Goal: Transaction & Acquisition: Purchase product/service

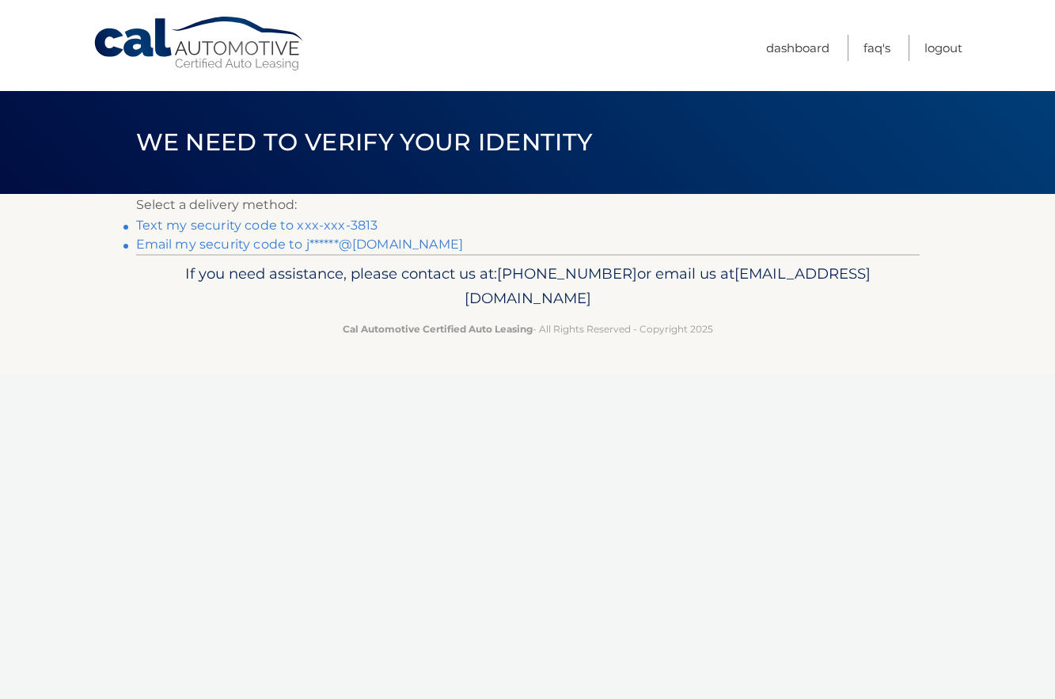
click at [252, 223] on link "Text my security code to xxx-xxx-3813" at bounding box center [257, 225] width 242 height 15
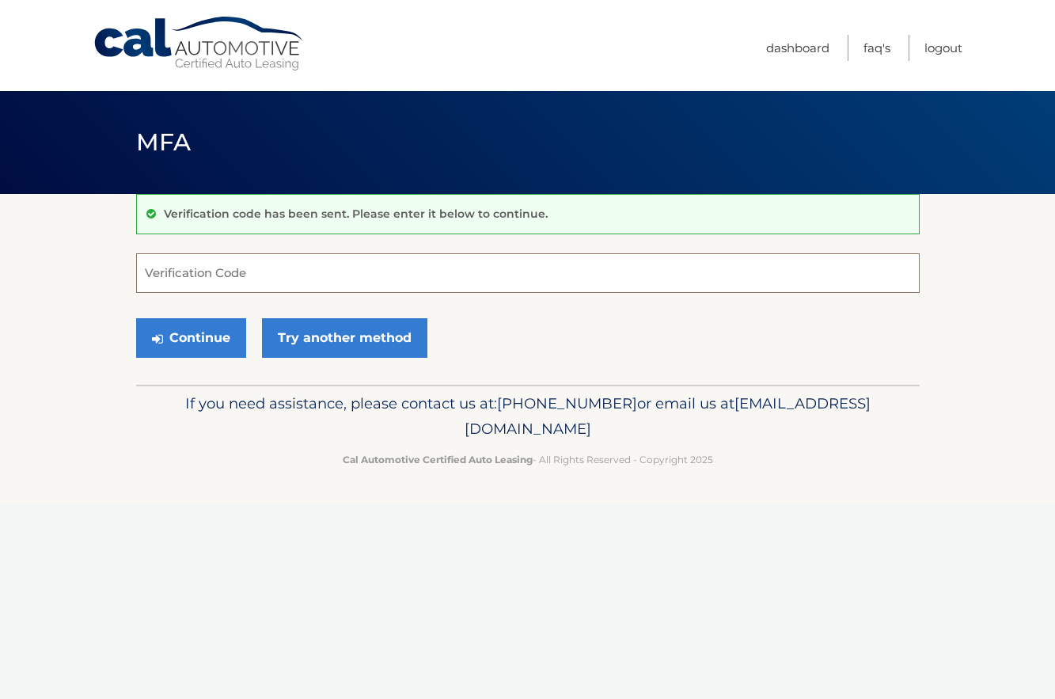
click at [254, 276] on input "Verification Code" at bounding box center [527, 273] width 783 height 40
type input "808490"
click at [204, 339] on button "Continue" at bounding box center [191, 338] width 110 height 40
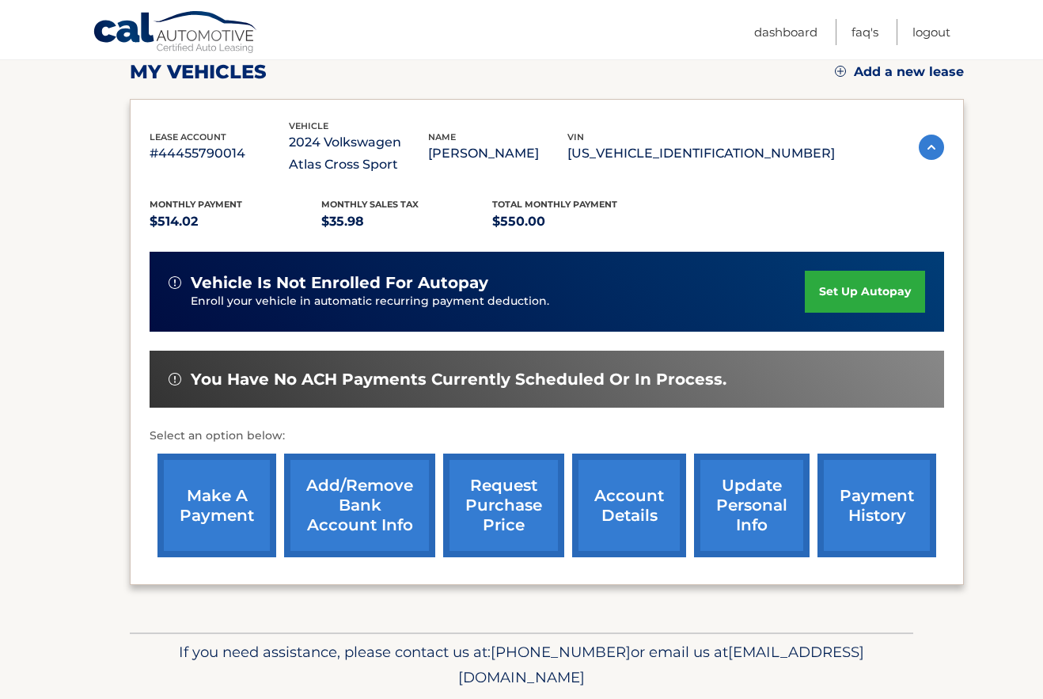
scroll to position [237, 0]
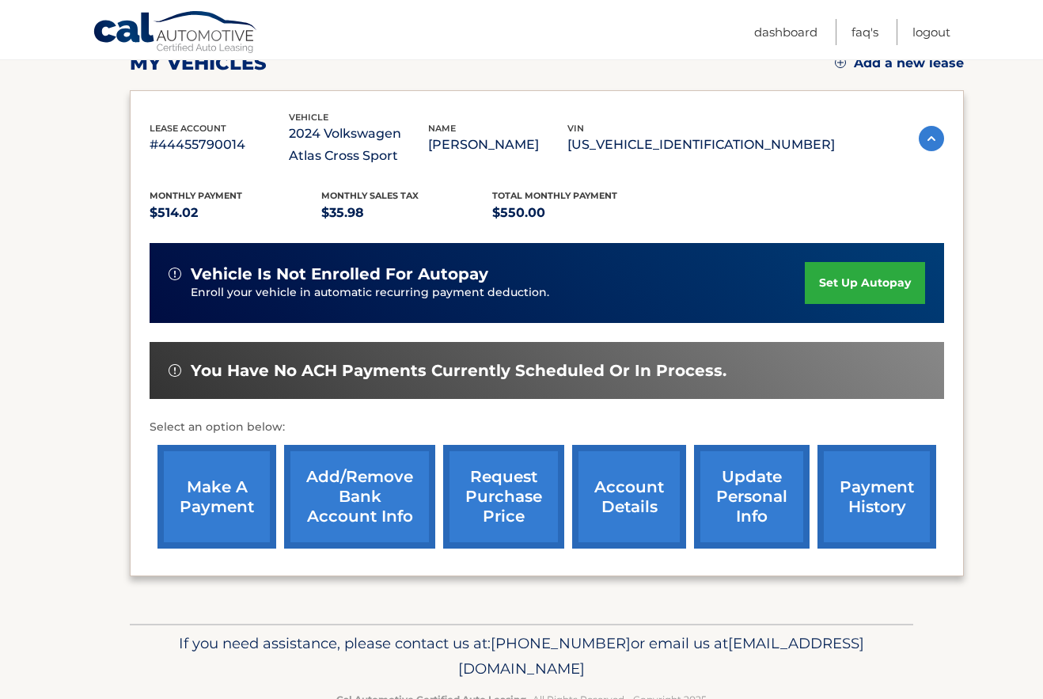
click at [858, 485] on link "payment history" at bounding box center [876, 497] width 119 height 104
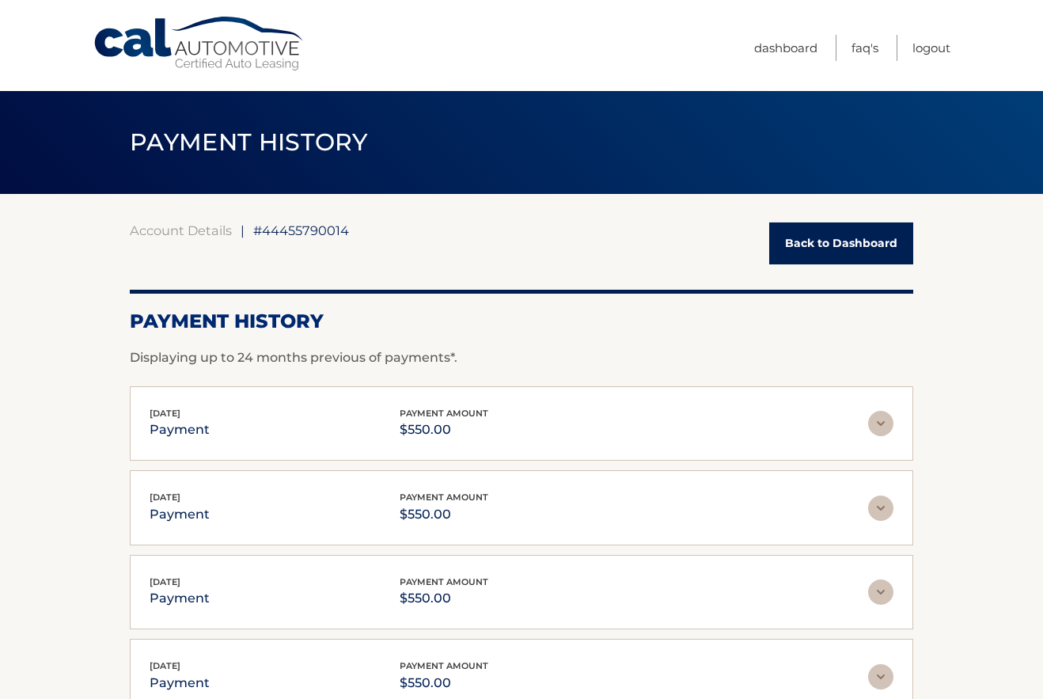
click at [821, 254] on link "Back to Dashboard" at bounding box center [841, 243] width 144 height 42
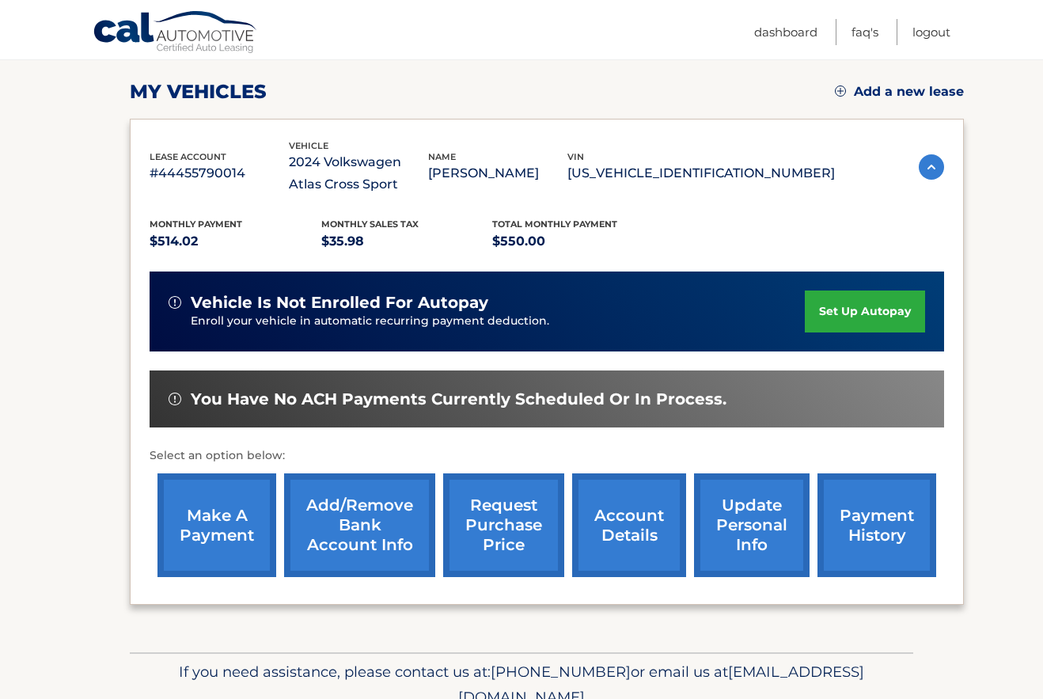
scroll to position [237, 0]
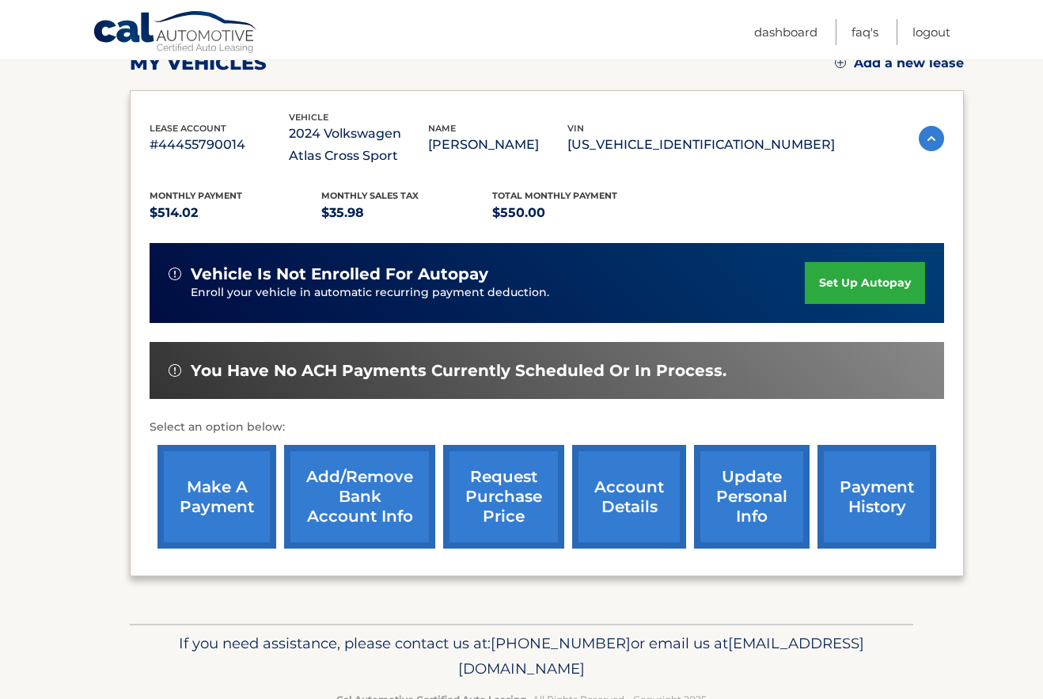
click at [208, 482] on link "make a payment" at bounding box center [216, 497] width 119 height 104
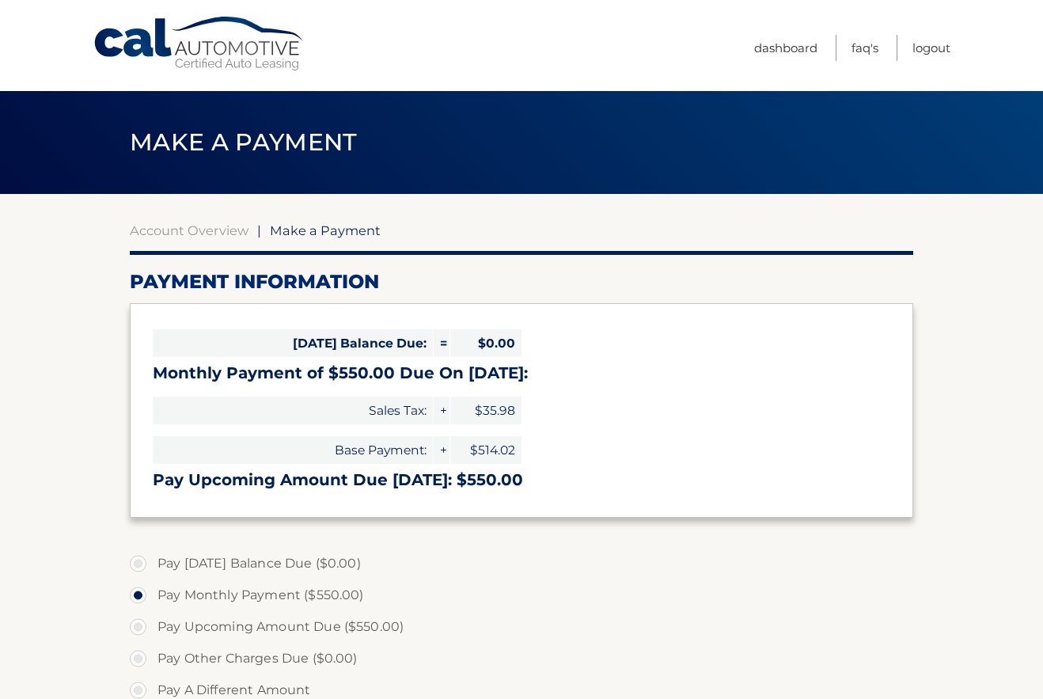
select select "YmQ2NjVjYmEtODg3Yy00ZmQ1LTlhYmQtMGJlNjRiMzIzYjZh"
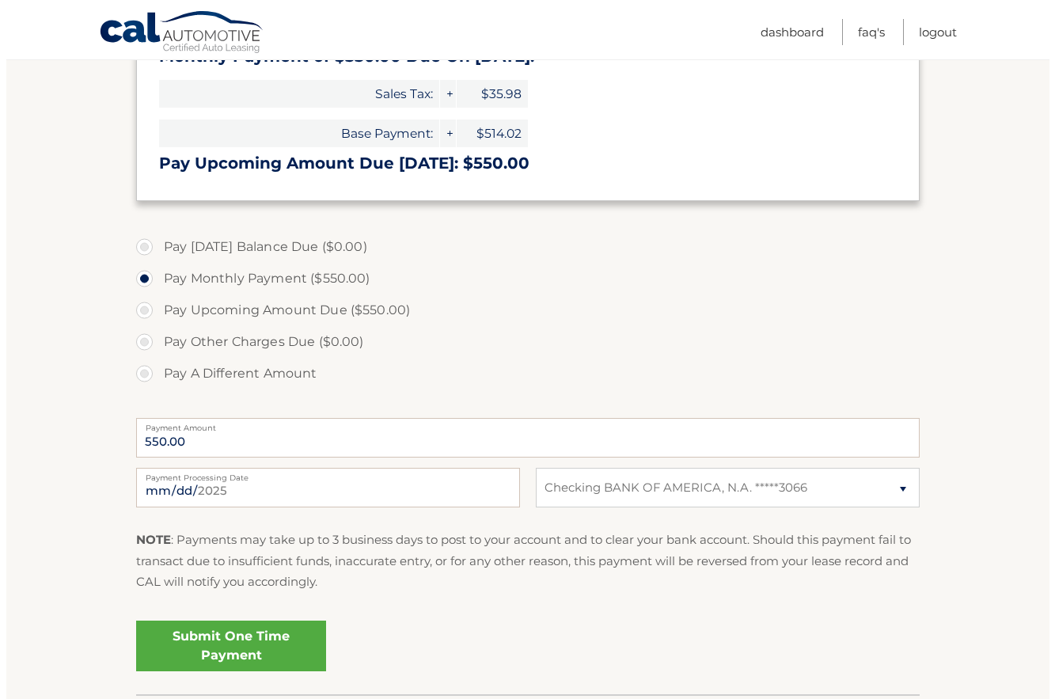
scroll to position [396, 0]
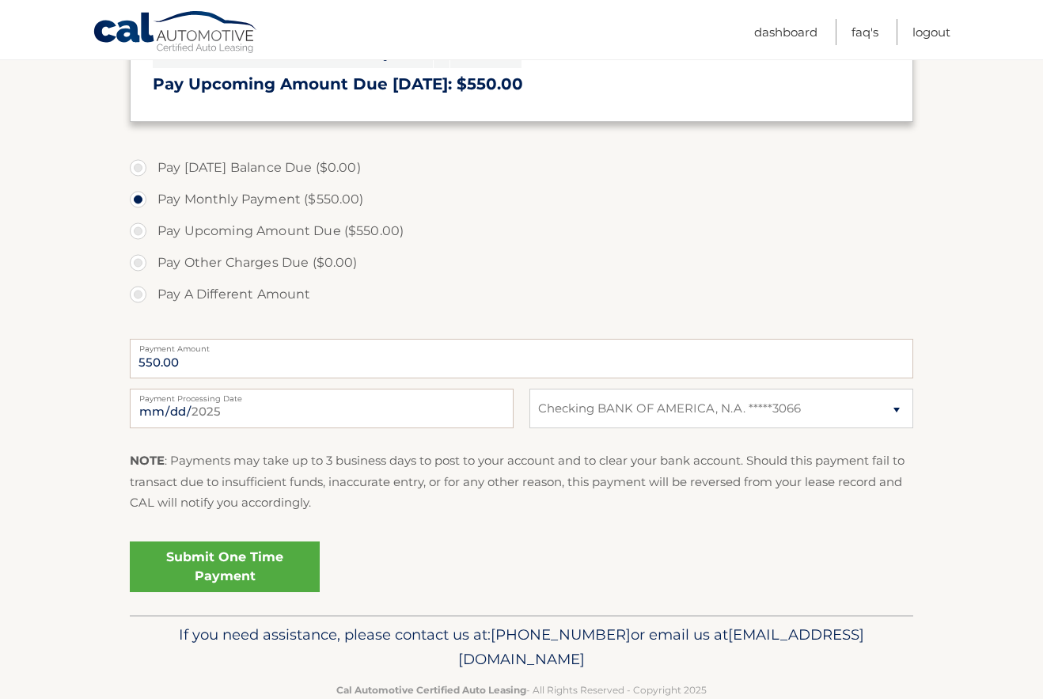
click at [250, 566] on link "Submit One Time Payment" at bounding box center [225, 566] width 190 height 51
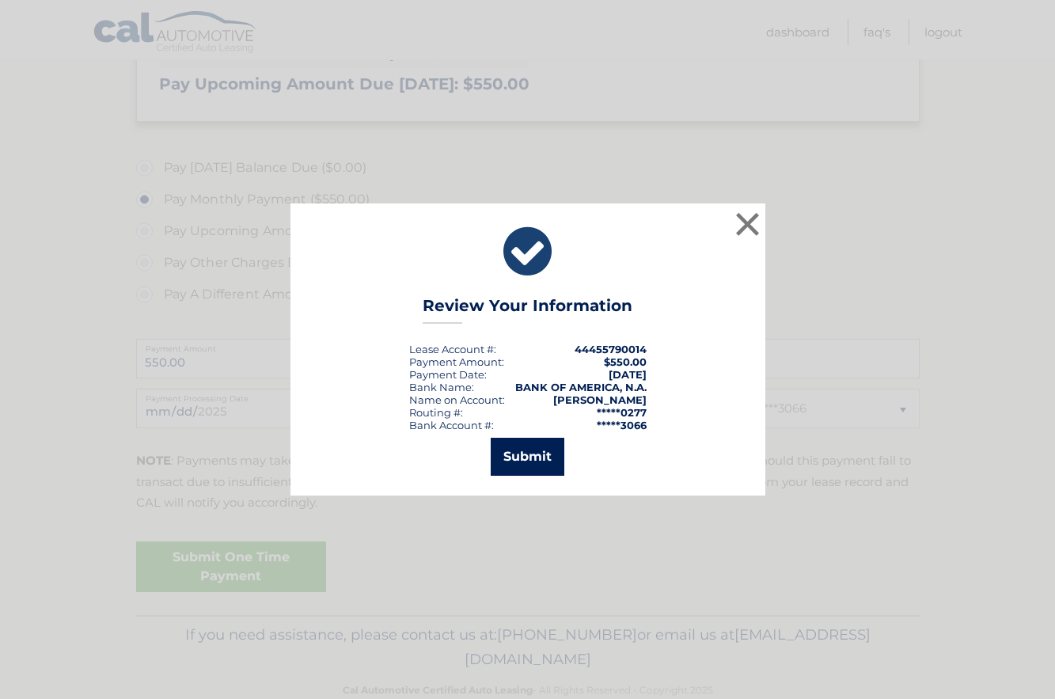
click at [518, 454] on button "Submit" at bounding box center [528, 457] width 74 height 38
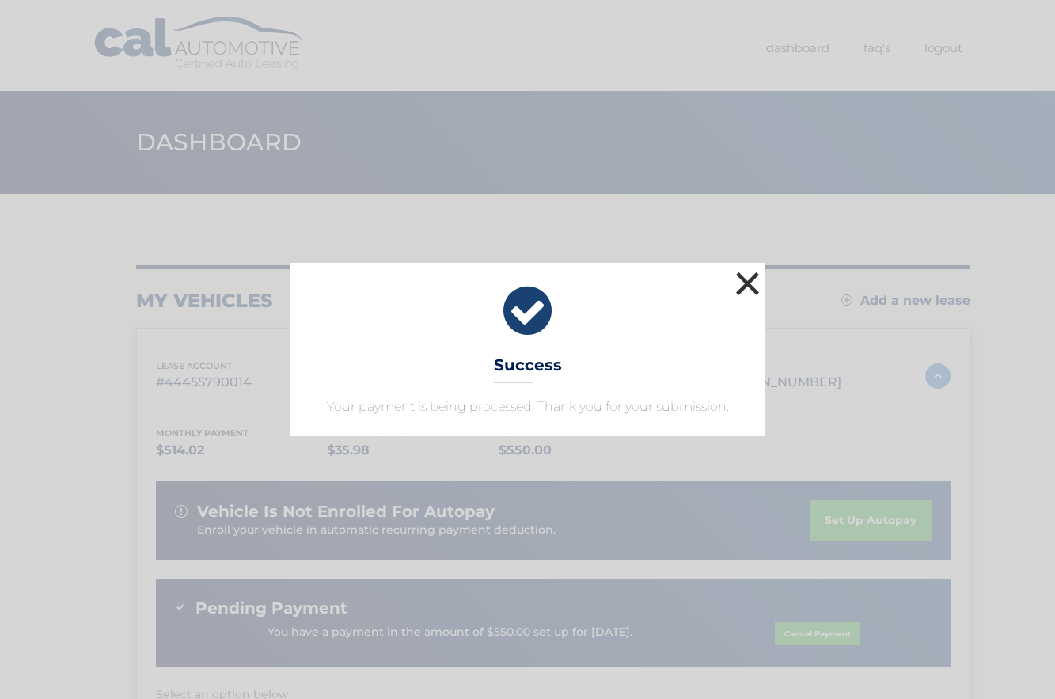
click at [751, 284] on button "×" at bounding box center [748, 283] width 32 height 32
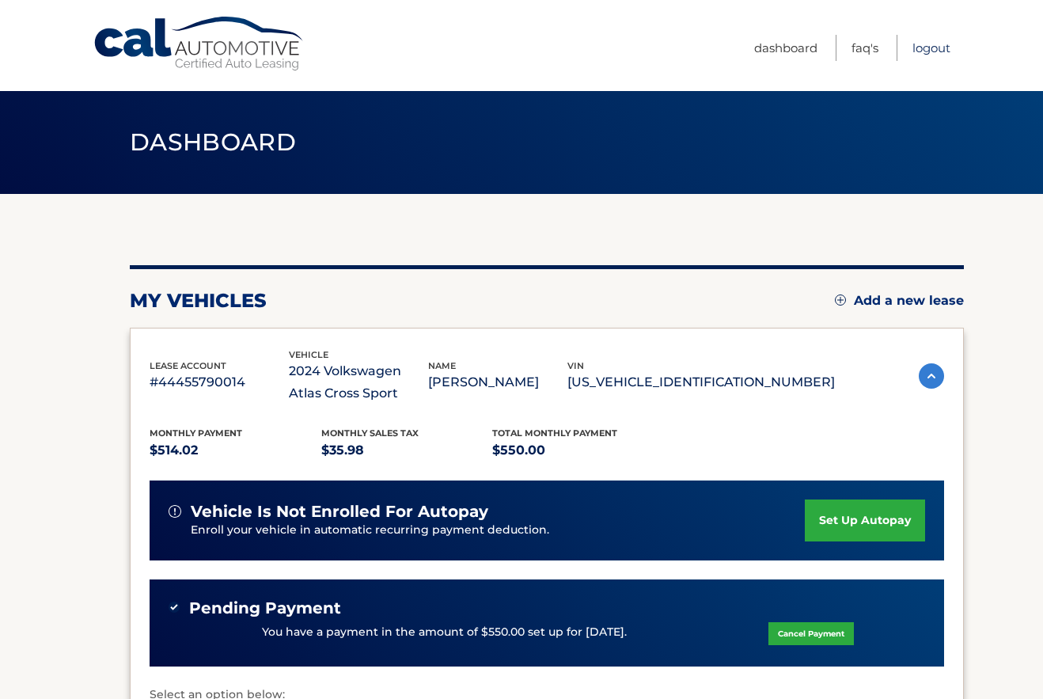
click at [942, 47] on link "Logout" at bounding box center [931, 48] width 38 height 26
